Goal: Task Accomplishment & Management: Manage account settings

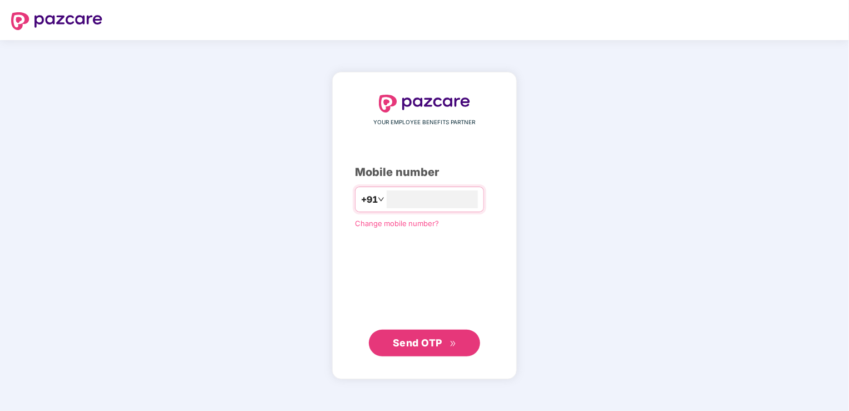
type input "**********"
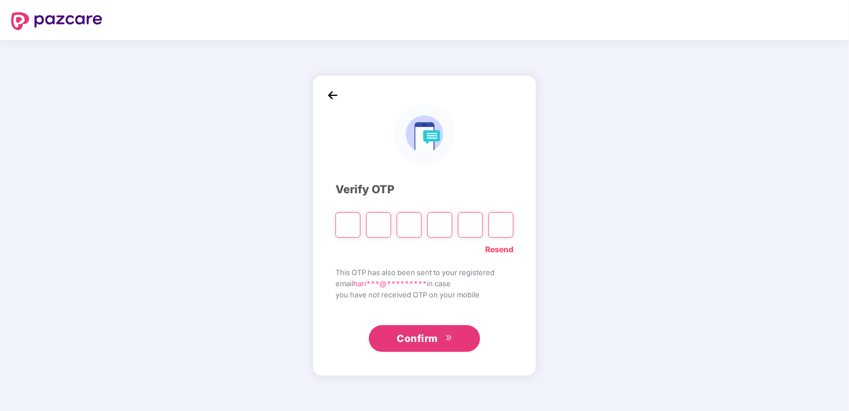
type input "*"
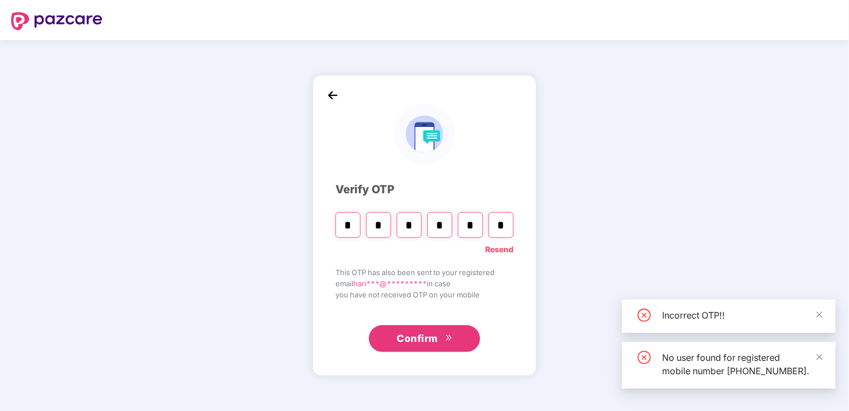
type input "*"
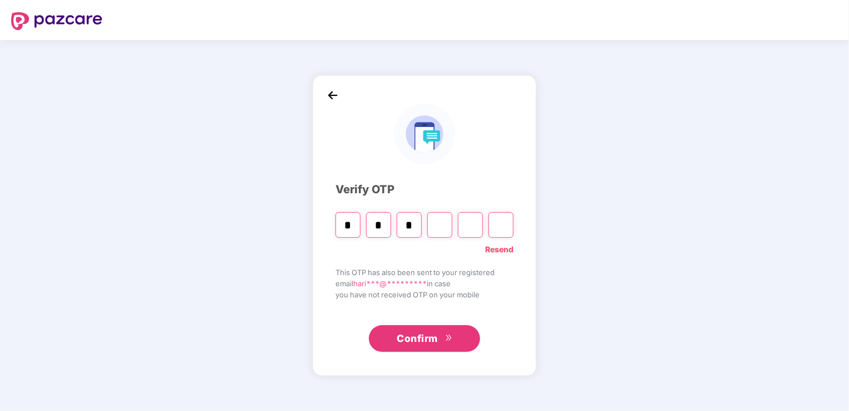
type input "*"
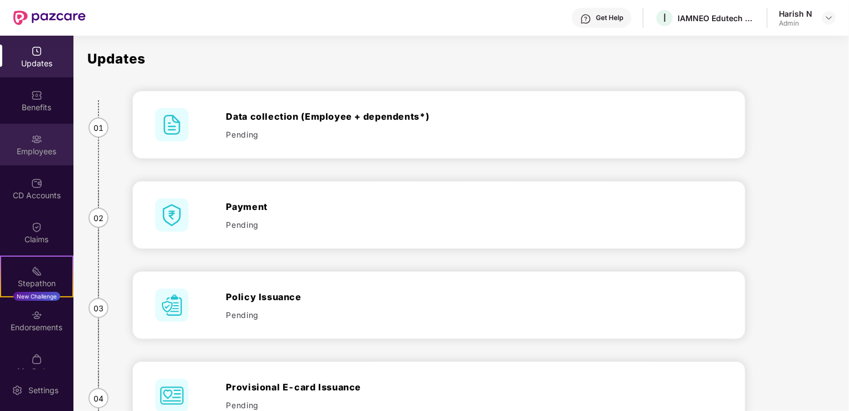
click at [31, 149] on div "Employees" at bounding box center [36, 151] width 73 height 11
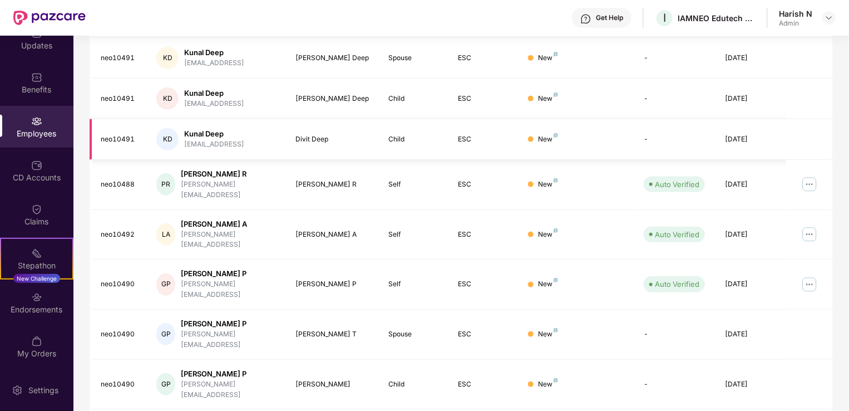
scroll to position [271, 0]
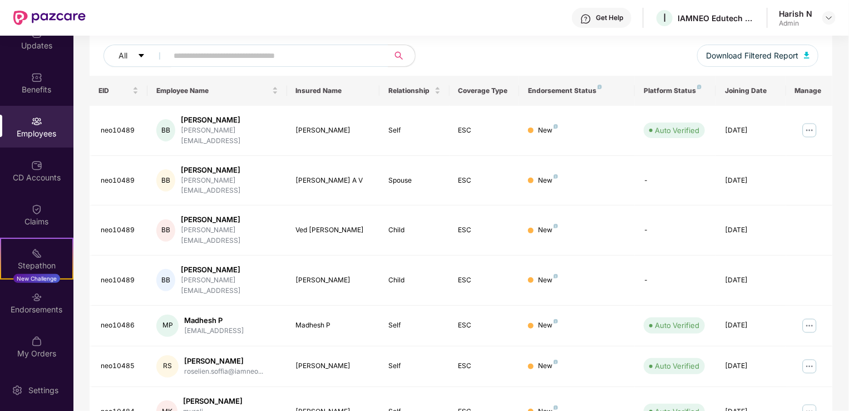
scroll to position [4, 0]
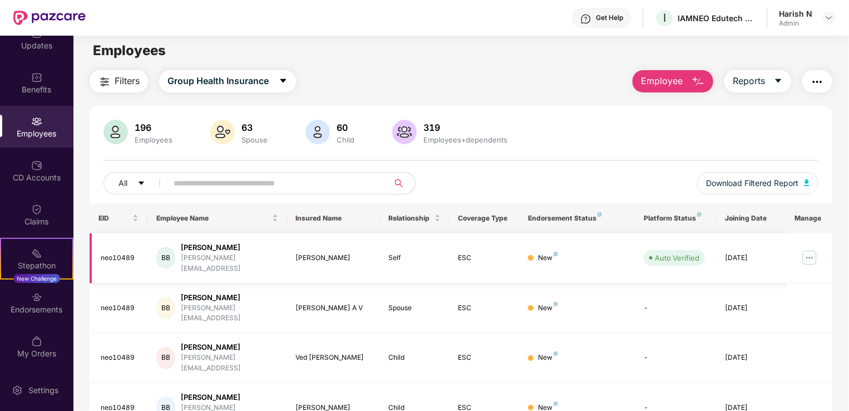
click at [812, 249] on img at bounding box center [809, 258] width 18 height 18
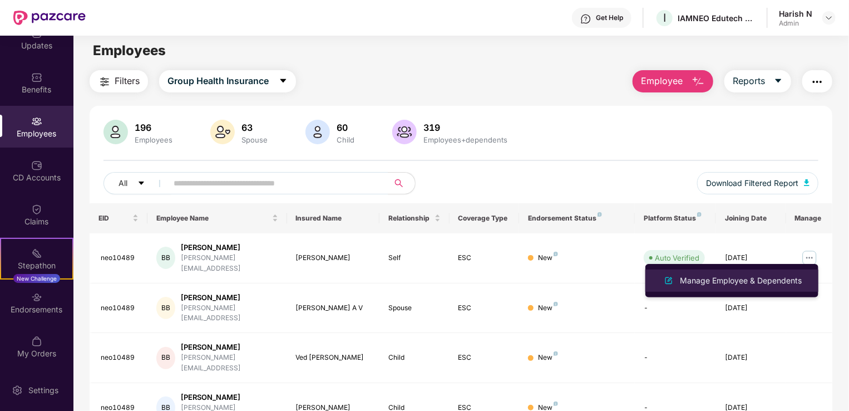
click at [741, 277] on div "Manage Employee & Dependents" at bounding box center [741, 280] width 126 height 12
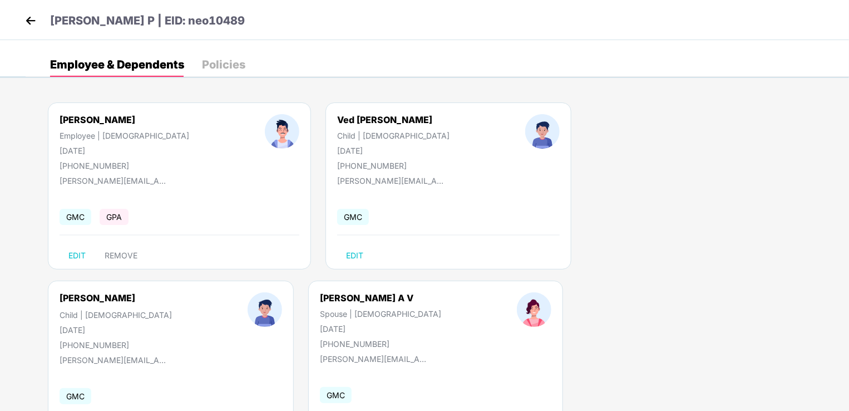
click at [25, 19] on img at bounding box center [30, 20] width 17 height 17
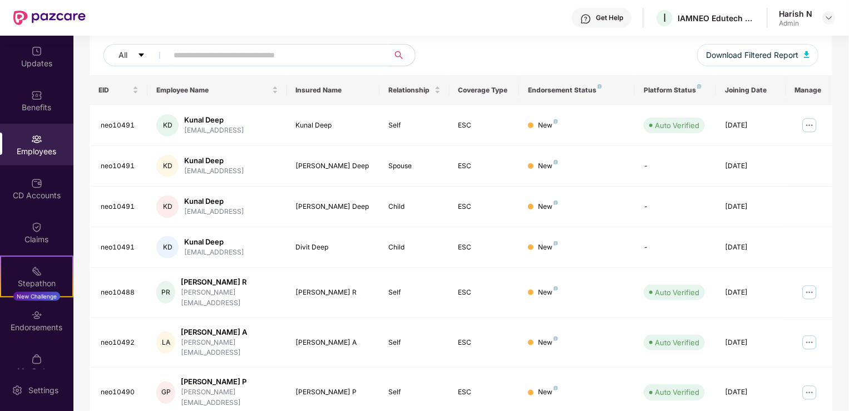
scroll to position [133, 0]
click at [205, 326] on div "[PERSON_NAME] A" at bounding box center [229, 331] width 97 height 11
click at [807, 333] on img at bounding box center [809, 342] width 18 height 18
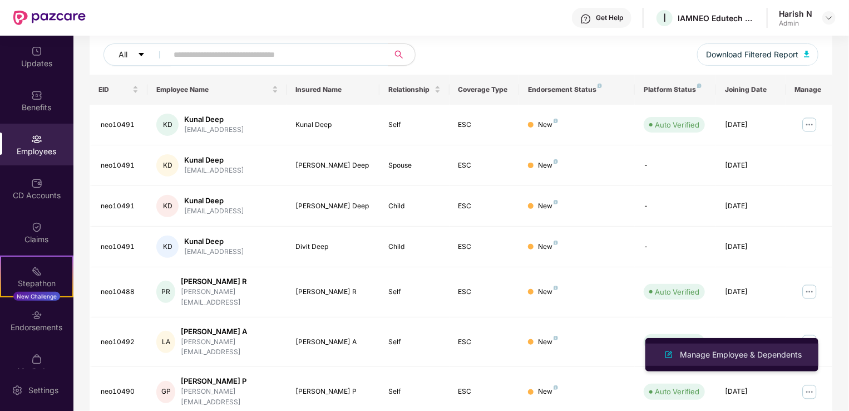
click at [727, 359] on div "Manage Employee & Dependents" at bounding box center [741, 354] width 126 height 12
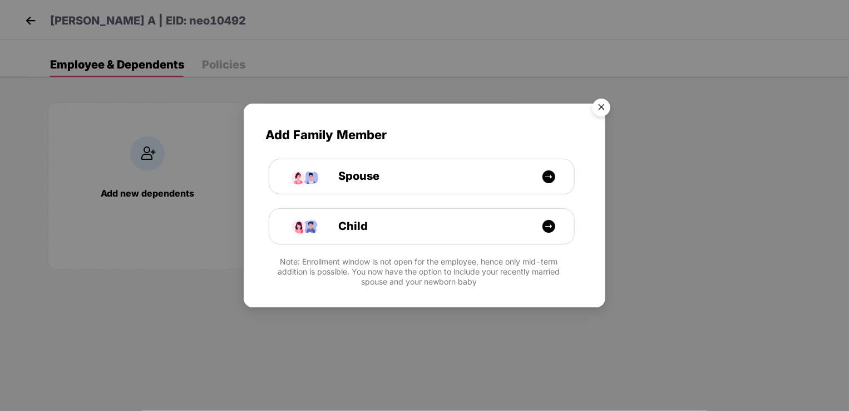
click at [603, 111] on img "Close" at bounding box center [601, 108] width 31 height 31
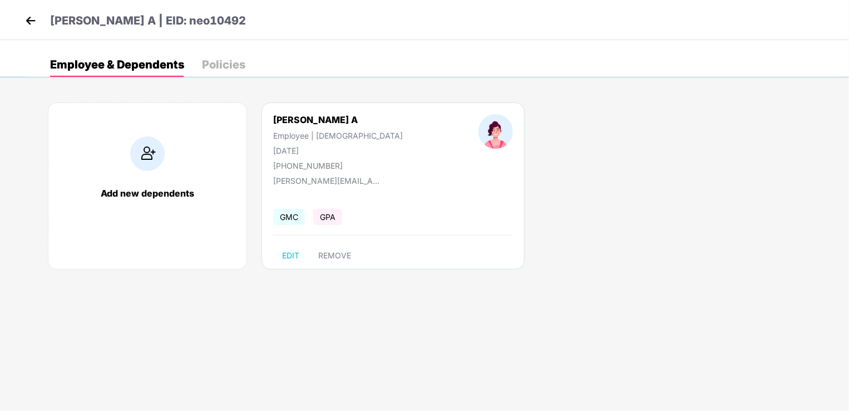
click at [34, 23] on img at bounding box center [30, 20] width 17 height 17
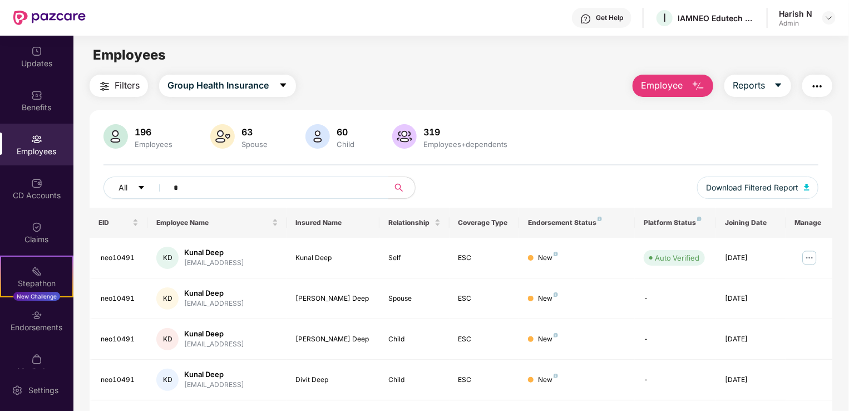
click at [200, 188] on input "*" at bounding box center [274, 187] width 200 height 17
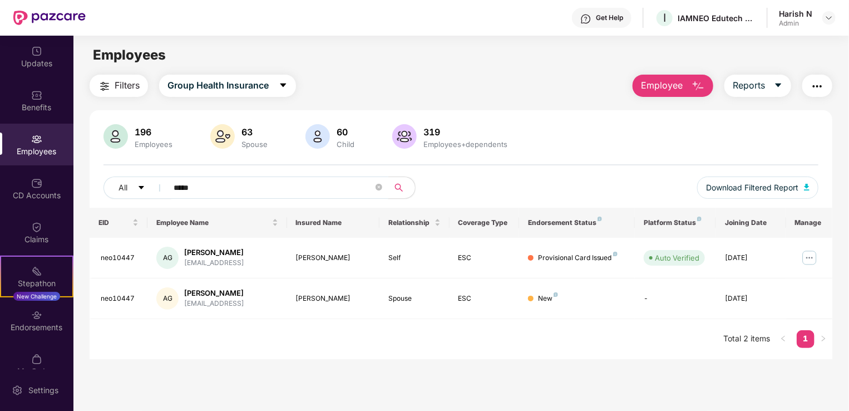
type input "*****"
